Goal: Information Seeking & Learning: Check status

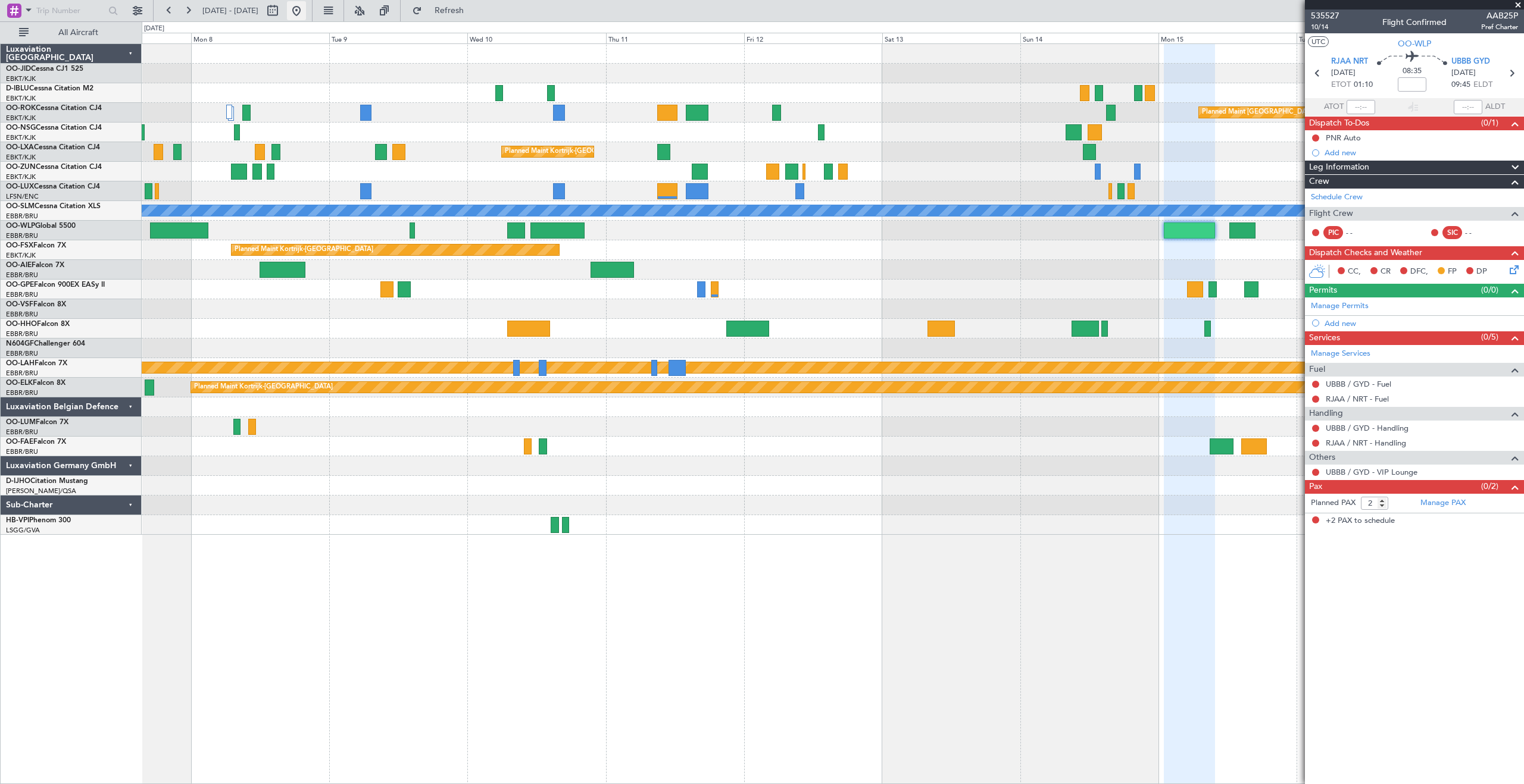
click at [306, 9] on button at bounding box center [297, 11] width 19 height 19
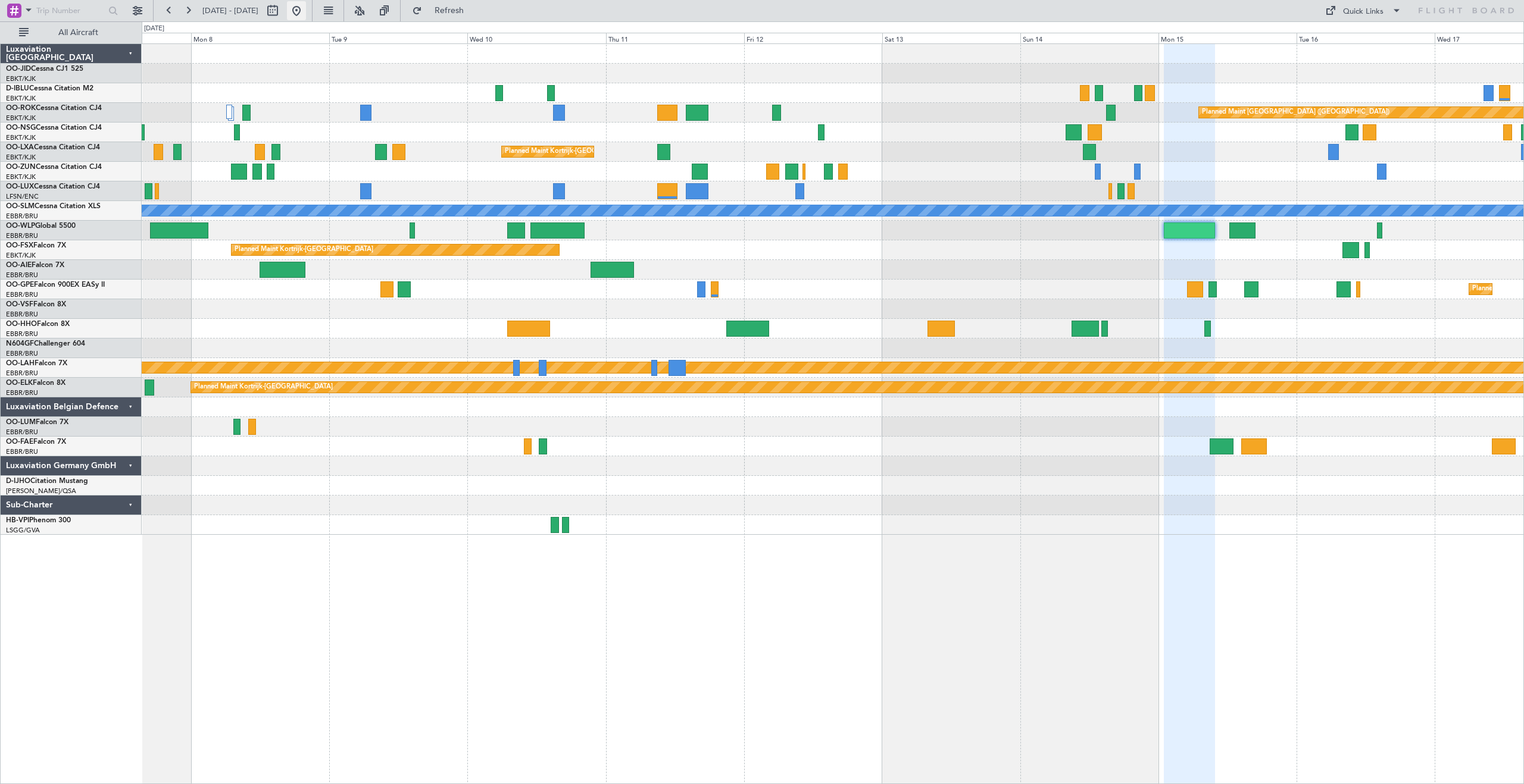
click at [306, 9] on button at bounding box center [297, 11] width 19 height 19
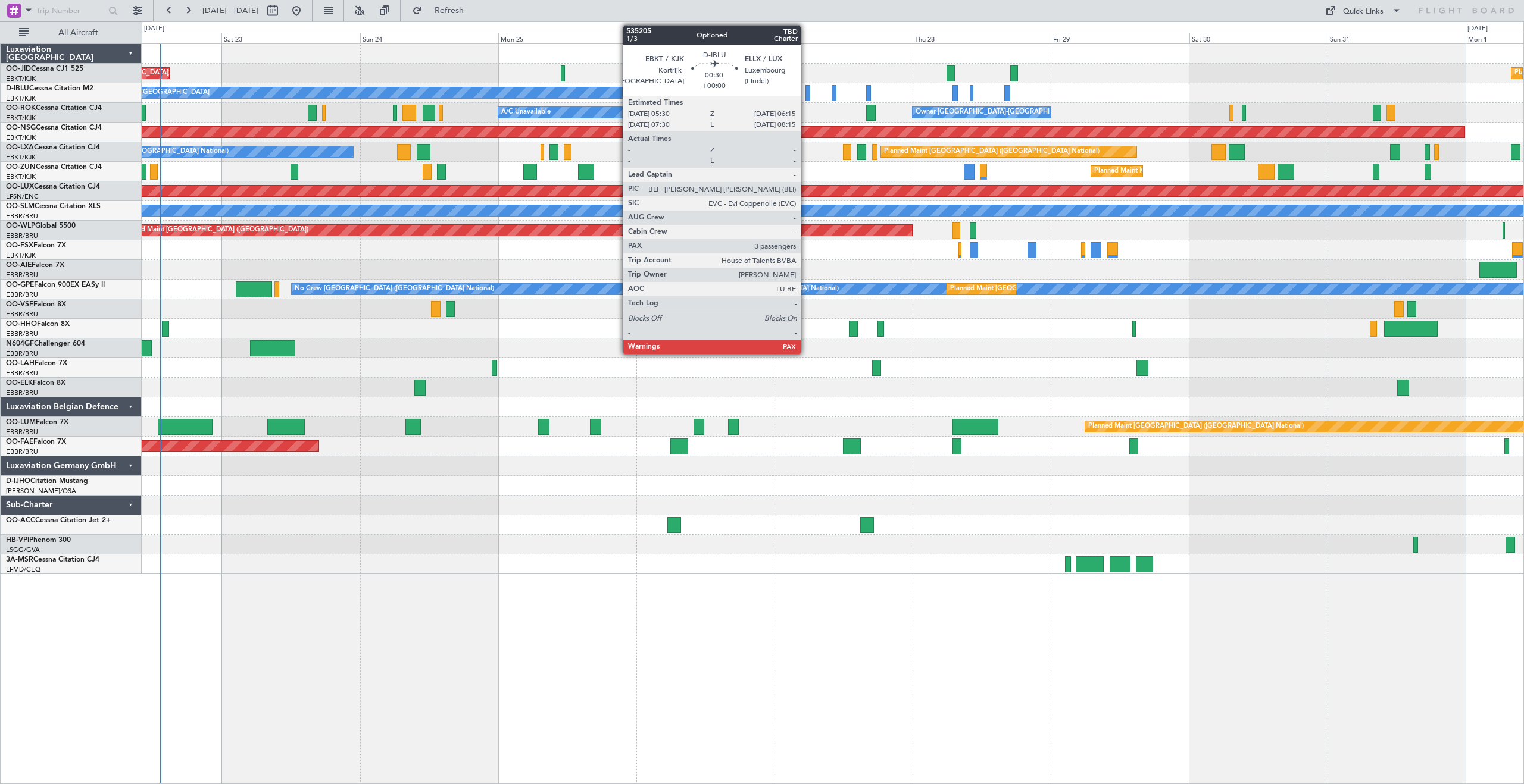
click at [806, 94] on div at bounding box center [808, 93] width 5 height 16
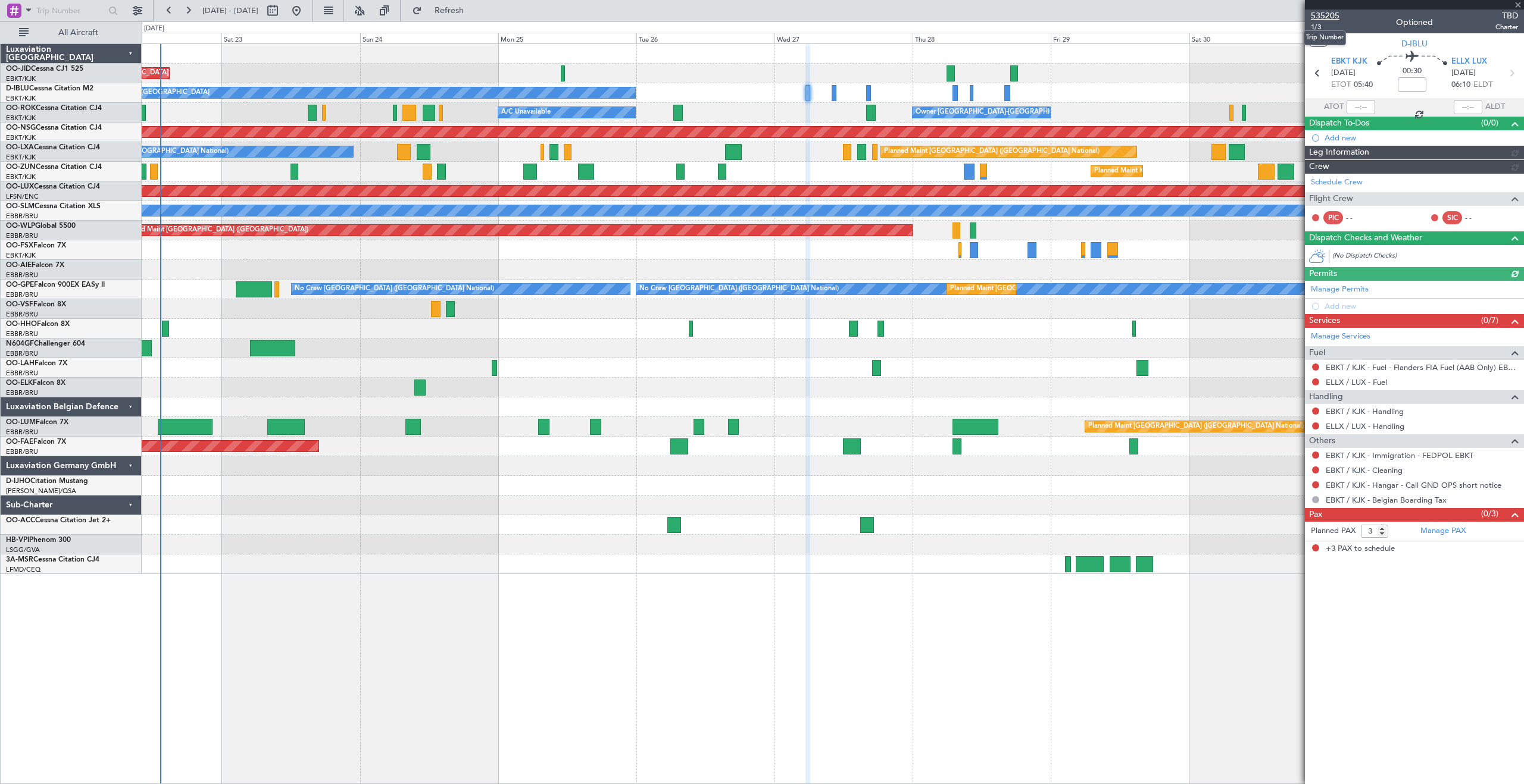
click at [1322, 16] on span "535205" at bounding box center [1325, 15] width 29 height 13
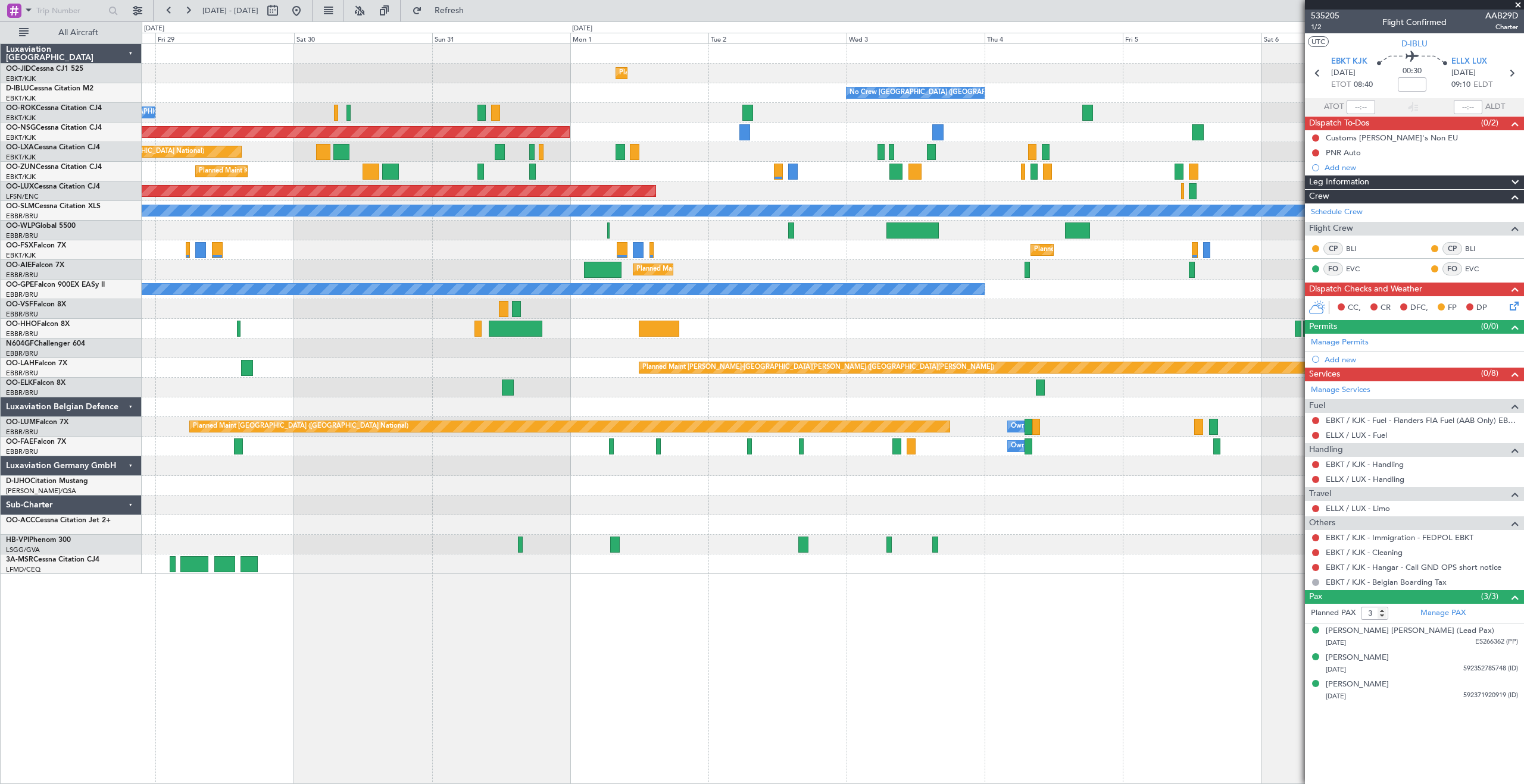
click at [724, 241] on div "Planned Maint Kortrijk-[GEOGRAPHIC_DATA] No Crew [GEOGRAPHIC_DATA] (Brussels Na…" at bounding box center [833, 309] width 1382 height 530
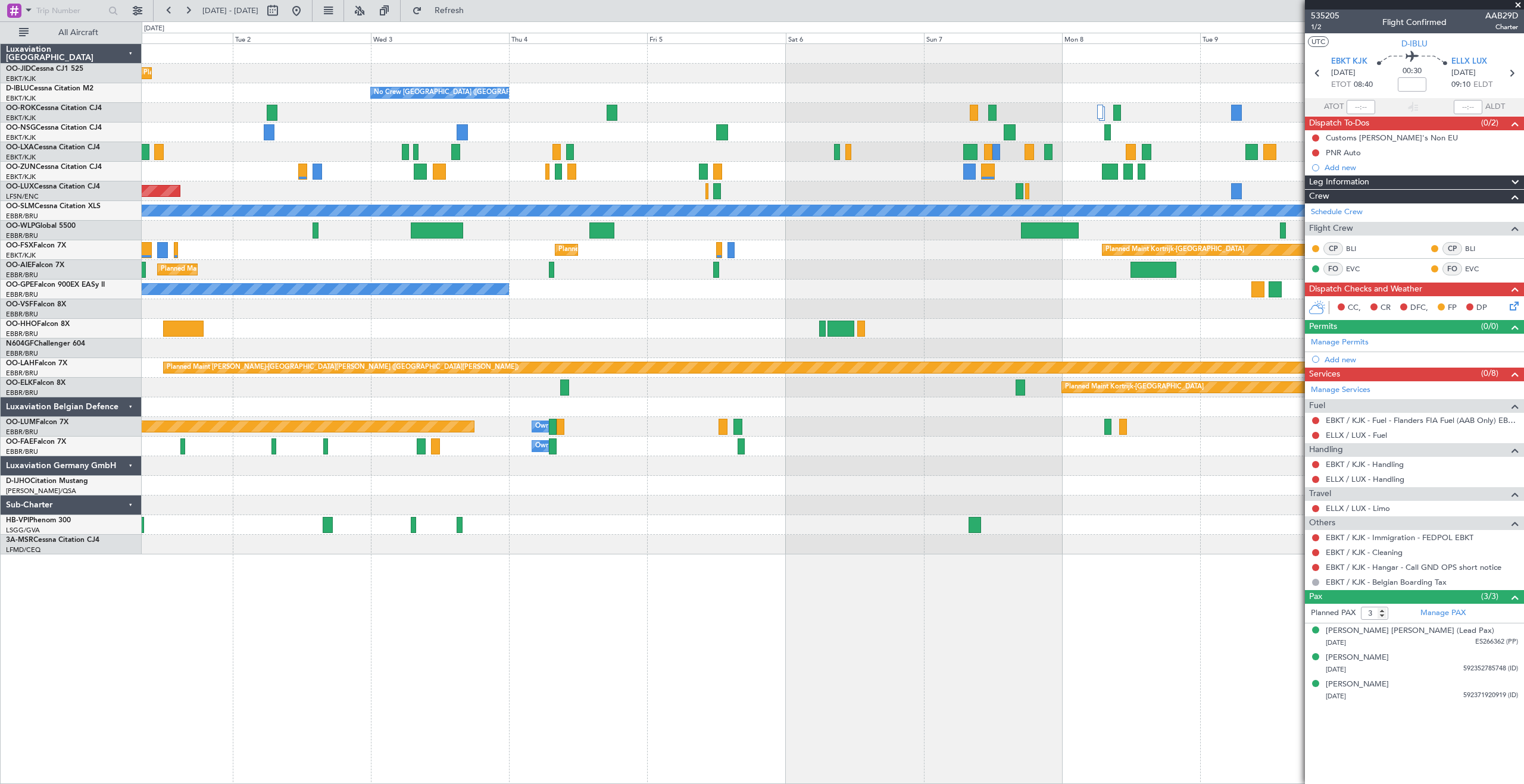
click at [596, 179] on div "Planned Maint Kortrijk-[GEOGRAPHIC_DATA] No Crew [GEOGRAPHIC_DATA] (Brussels Na…" at bounding box center [833, 299] width 1382 height 510
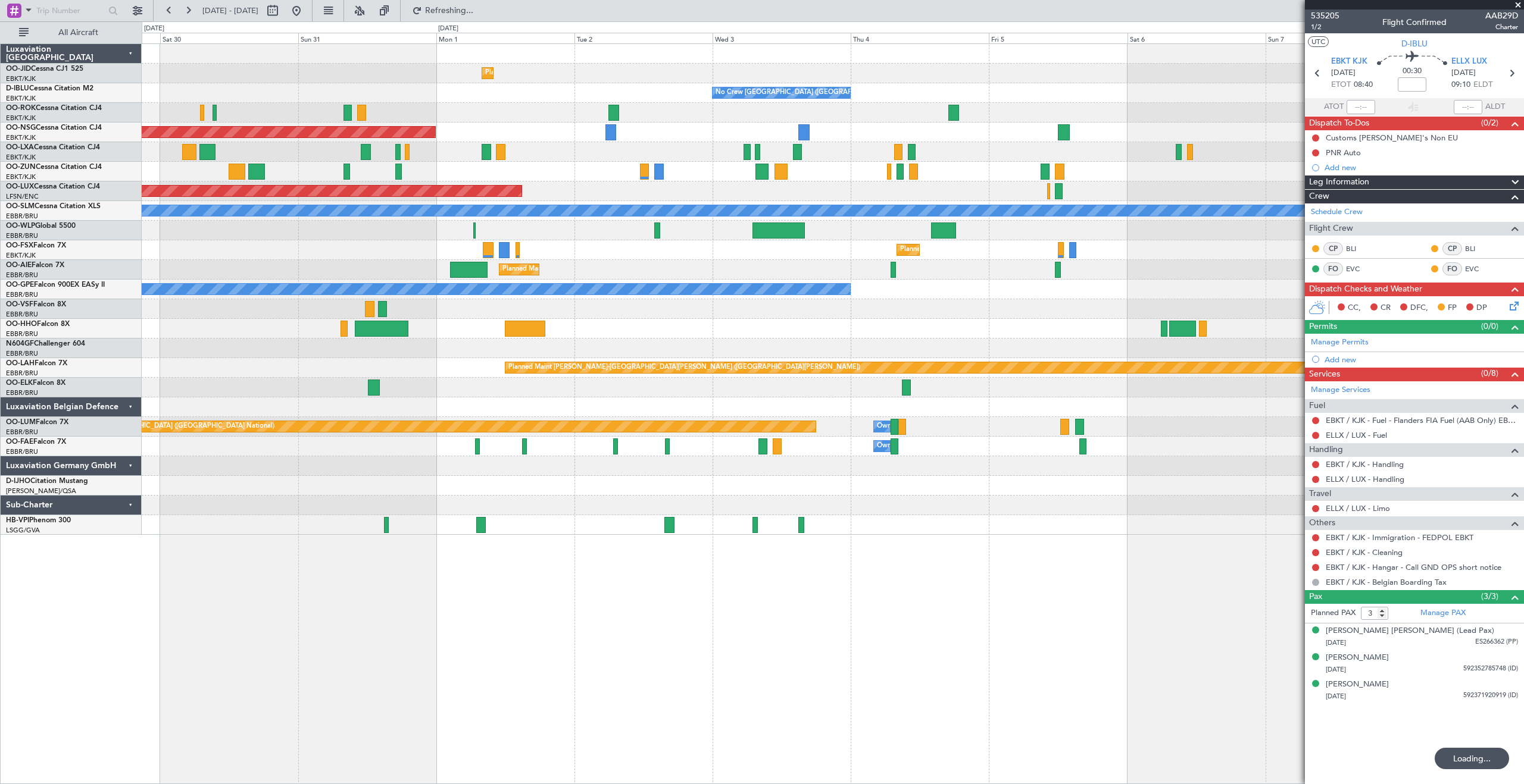
click at [1061, 101] on div "No Crew [GEOGRAPHIC_DATA] ([GEOGRAPHIC_DATA] National)" at bounding box center [833, 93] width 1382 height 19
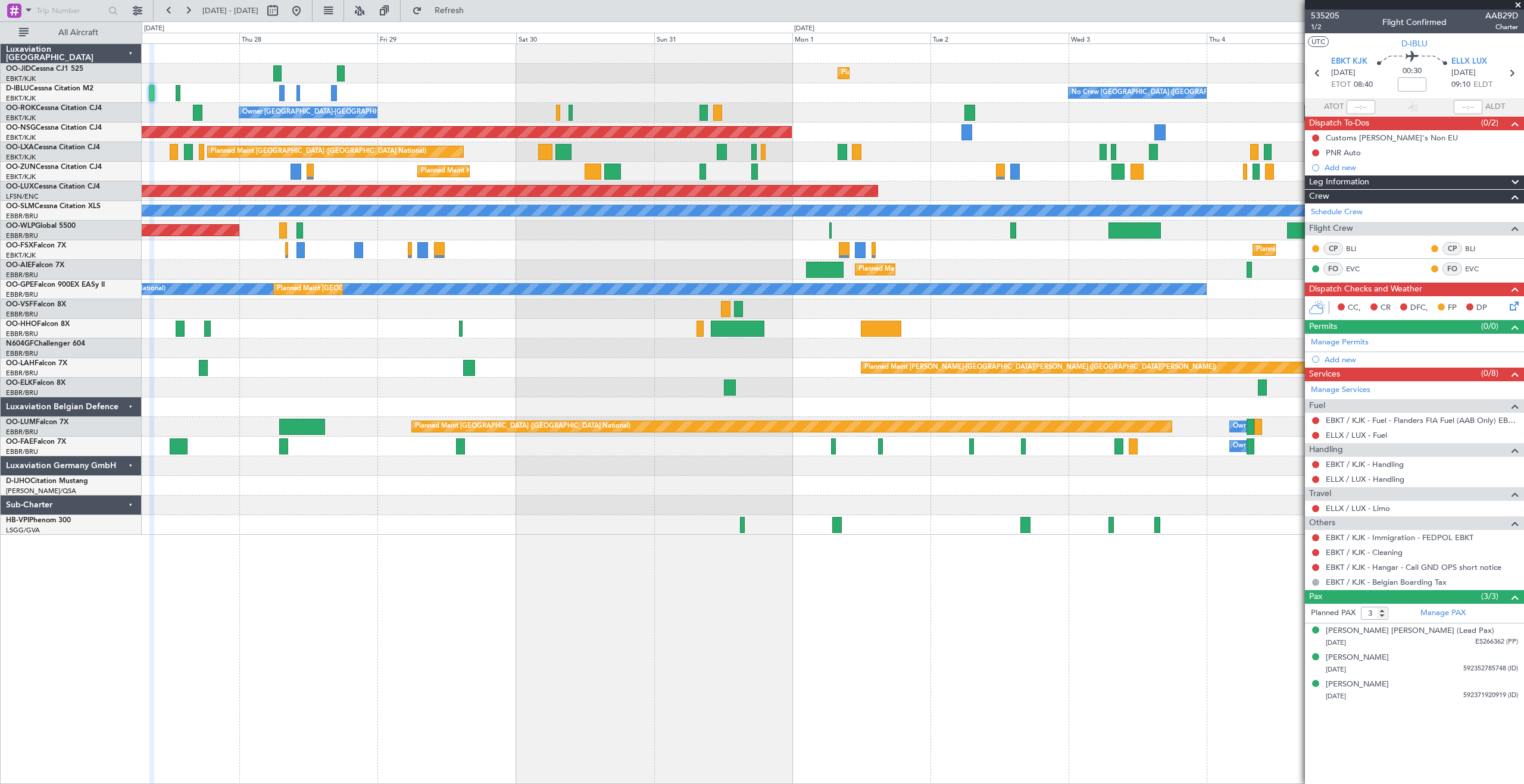
click at [1039, 126] on div "Planned Maint [GEOGRAPHIC_DATA] ([GEOGRAPHIC_DATA])" at bounding box center [833, 132] width 1382 height 19
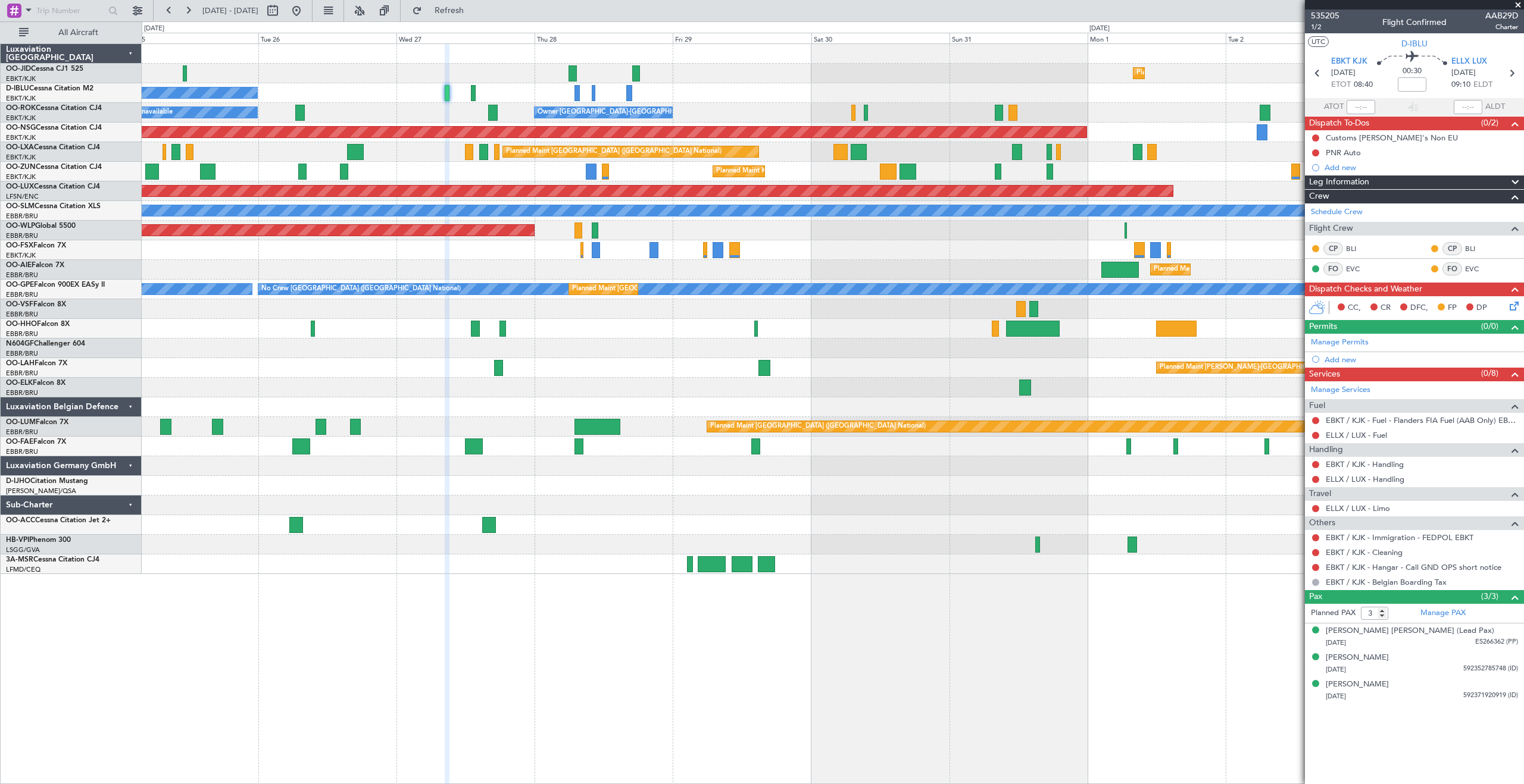
click at [752, 86] on div "Planned Maint Kortrijk-[GEOGRAPHIC_DATA] No Crew [GEOGRAPHIC_DATA] (Brussels Na…" at bounding box center [833, 309] width 1382 height 530
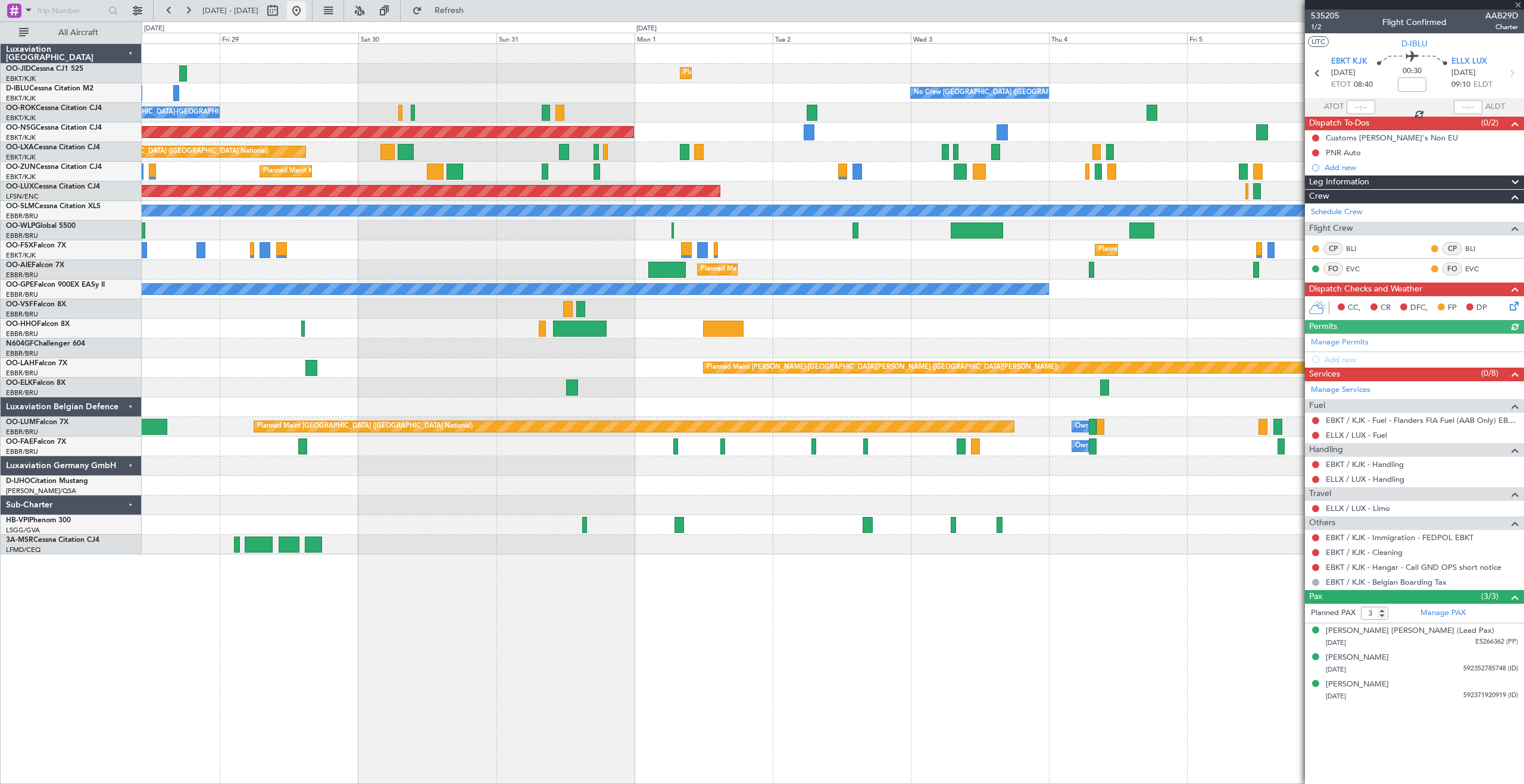
click at [306, 7] on button at bounding box center [297, 11] width 19 height 19
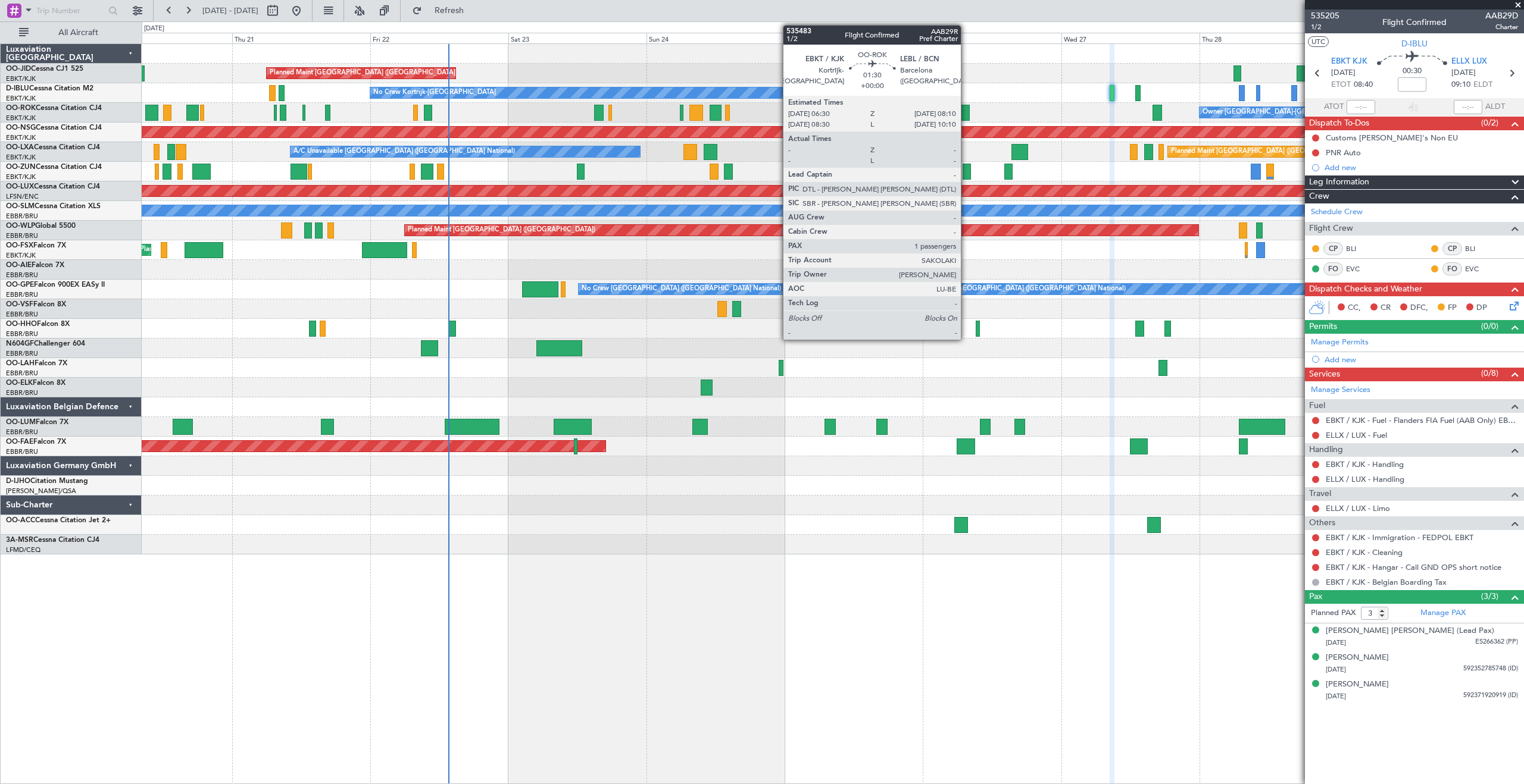
click at [966, 112] on div at bounding box center [964, 113] width 10 height 16
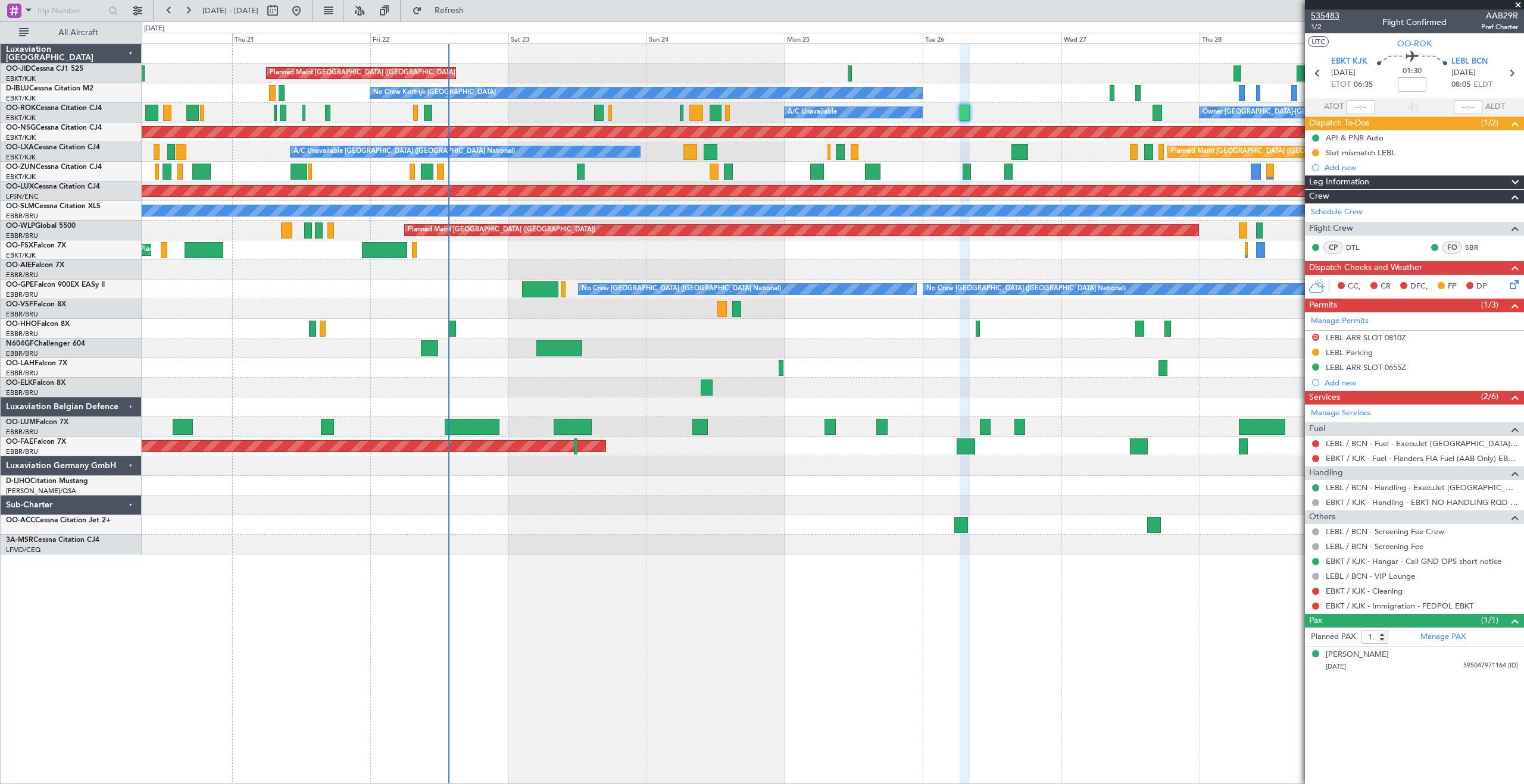
click at [1323, 13] on span "535483" at bounding box center [1325, 15] width 29 height 13
click at [1517, 3] on span at bounding box center [1518, 5] width 12 height 11
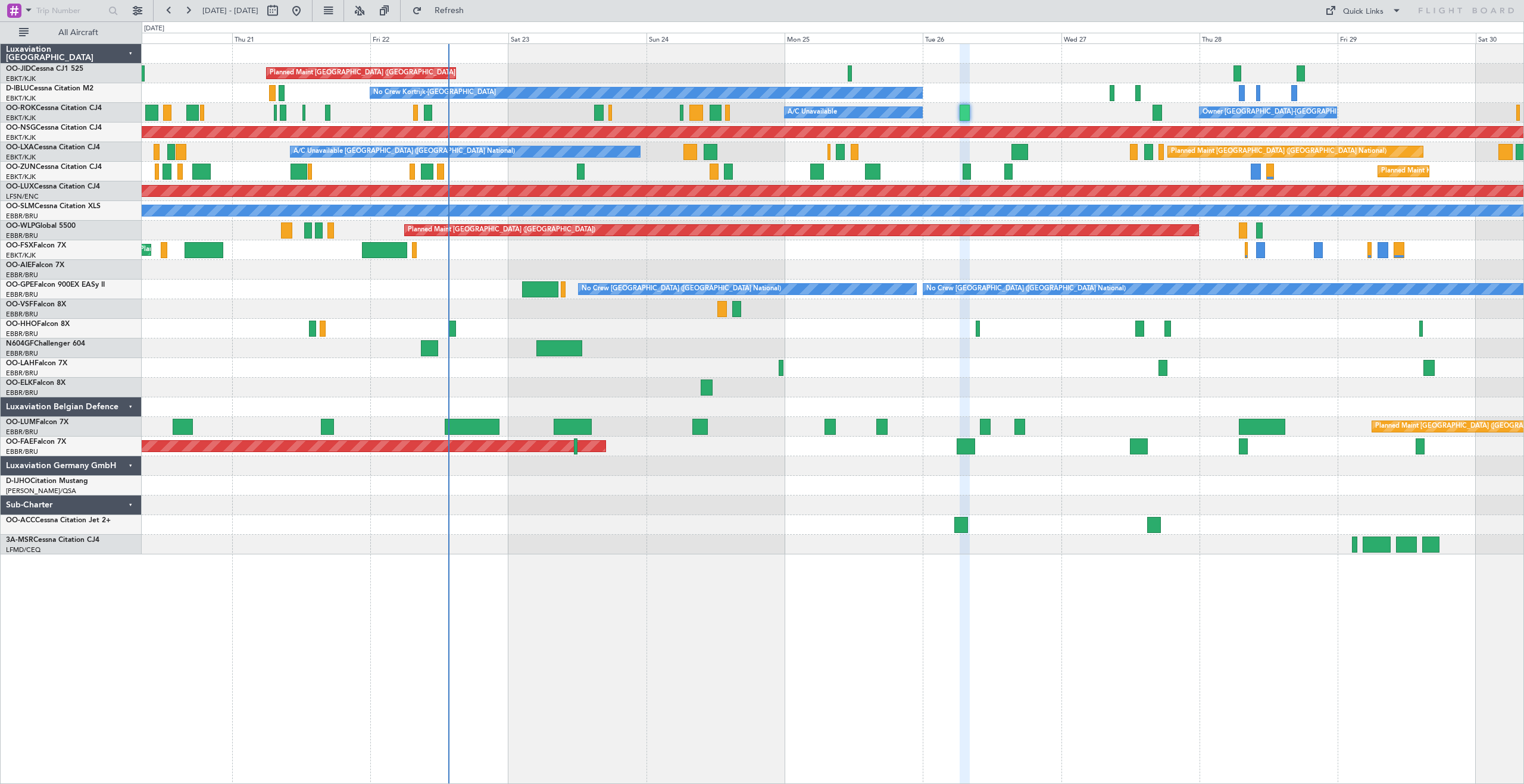
type input "0"
click at [1369, 11] on div "Quick Links" at bounding box center [1363, 12] width 40 height 12
click at [1355, 39] on button "Trip Builder" at bounding box center [1363, 39] width 89 height 29
click at [475, 10] on span "Refresh" at bounding box center [449, 11] width 50 height 8
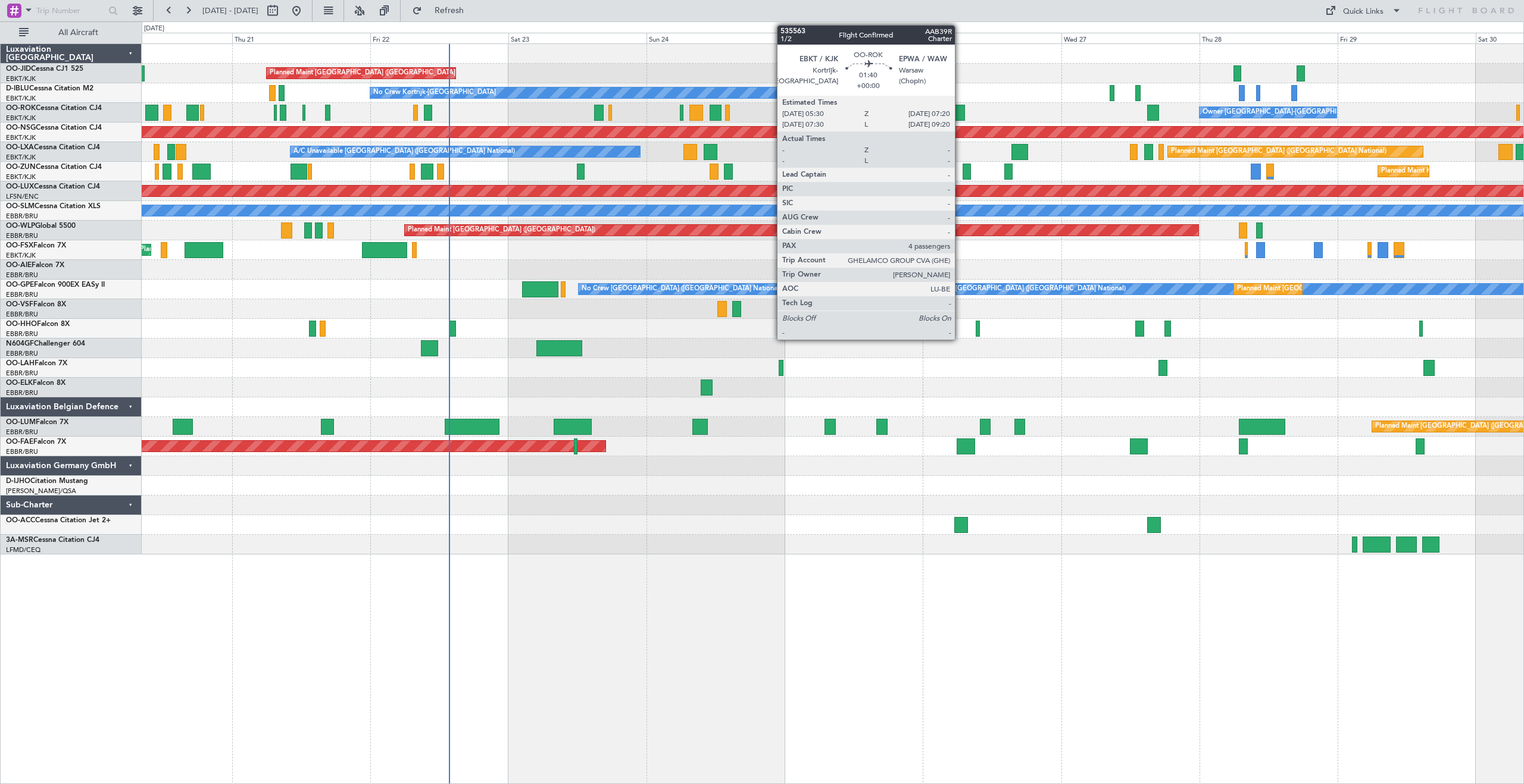
click at [960, 107] on div at bounding box center [960, 113] width 11 height 16
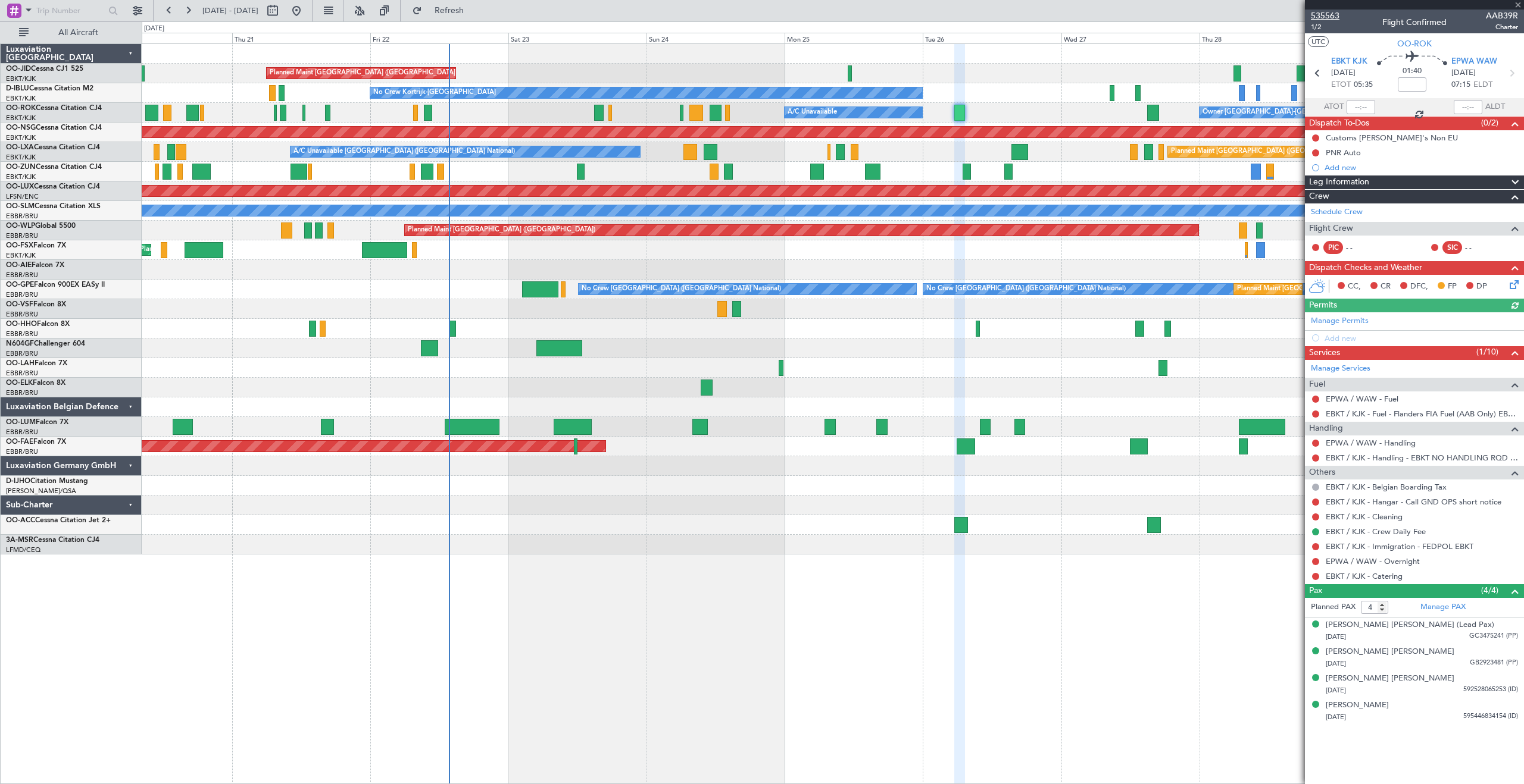
click at [1323, 11] on span "535563" at bounding box center [1325, 15] width 29 height 13
